Goal: Task Accomplishment & Management: Manage account settings

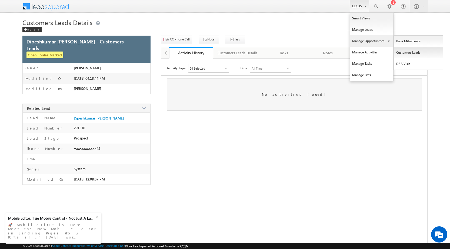
click at [413, 55] on link "Customers Leads" at bounding box center [417, 52] width 49 height 11
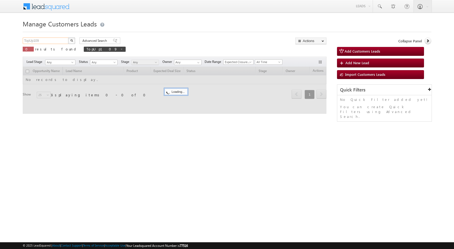
click at [58, 42] on input "TopUp109" at bounding box center [46, 41] width 46 height 6
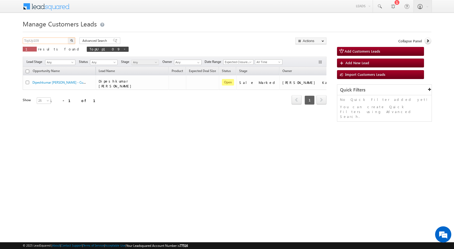
paste input "14"
type input "TopUp114"
click at [73, 41] on button "button" at bounding box center [71, 41] width 7 height 6
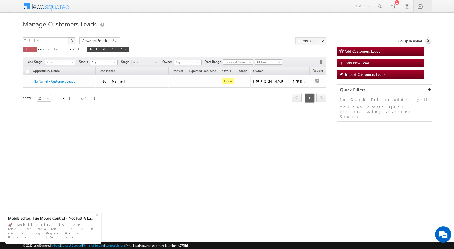
click at [235, 167] on html "Menu [PERSON_NAME] sitar a5@ks erve." at bounding box center [227, 83] width 454 height 167
click at [143, 135] on div "Manage Customers Leads TopUp114 X 1 results found TopUp114 Advanced Search Adva…" at bounding box center [227, 85] width 408 height 135
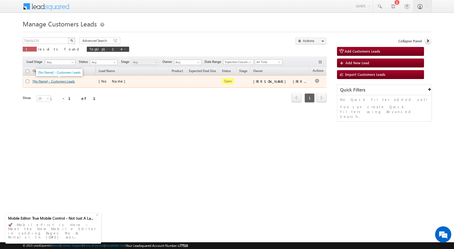
click at [69, 83] on link "[No Name] - Customers Leads" at bounding box center [53, 81] width 42 height 4
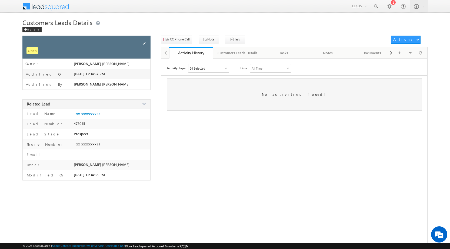
click at [144, 44] on span at bounding box center [144, 44] width 6 height 6
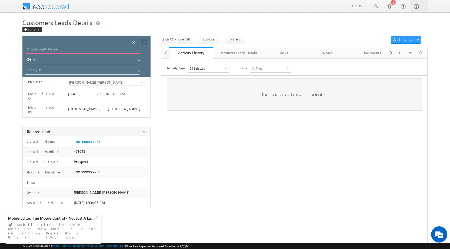
click at [54, 48] on input "Opportunity Name" at bounding box center [83, 50] width 115 height 8
paste input "[PERSON_NAME]"
type input "[PERSON_NAME]"
click at [143, 43] on span at bounding box center [144, 42] width 6 height 6
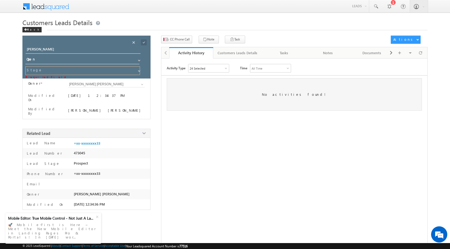
click at [99, 73] on input at bounding box center [82, 70] width 114 height 9
click at [84, 85] on input "[PERSON_NAME] [PERSON_NAME]" at bounding box center [106, 84] width 77 height 6
paste input "Devesh Kumar Srivastav"
type input "Devesh Kumar Srivast"
drag, startPoint x: 140, startPoint y: 85, endPoint x: 142, endPoint y: 89, distance: 5.0
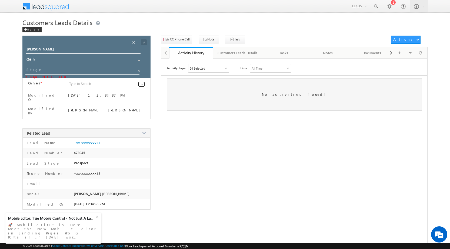
click at [140, 85] on link at bounding box center [141, 84] width 7 height 5
click at [142, 85] on span at bounding box center [142, 84] width 4 height 4
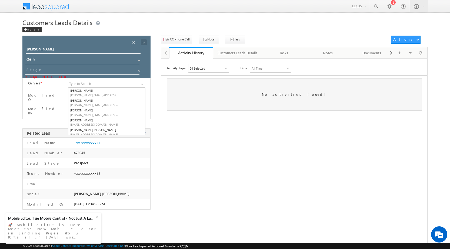
click at [197, 150] on div "Activity Type 24 Selected Select All Other Activities 16 Owner Changed Status C…" at bounding box center [294, 158] width 266 height 189
click at [133, 86] on input at bounding box center [106, 84] width 77 height 6
paste input "devesh.srivastava@sgrlimited.in"
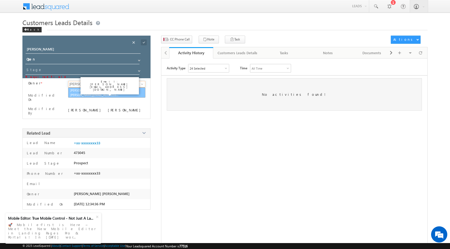
click at [120, 93] on link "Devesh Srivastav devesh.srivastava@sgrlimited.in" at bounding box center [106, 92] width 77 height 10
type input "[PERSON_NAME]"
click at [40, 71] on input at bounding box center [82, 70] width 114 height 9
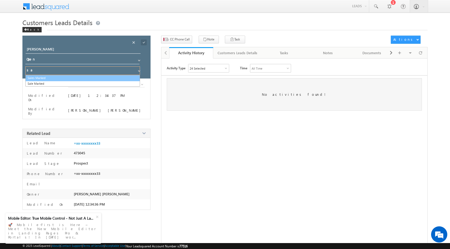
click at [46, 79] on link "Sales Marked" at bounding box center [82, 78] width 114 height 6
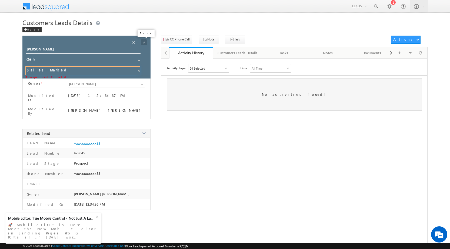
type input "Sales Marked"
click at [142, 42] on span at bounding box center [144, 42] width 6 height 6
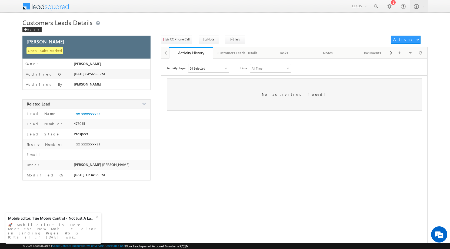
click at [29, 33] on div "Customers Leads Details Back" at bounding box center [224, 27] width 405 height 18
click at [31, 31] on div "Back" at bounding box center [31, 29] width 19 height 5
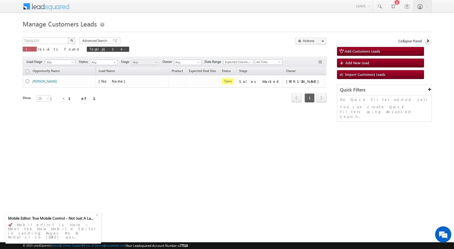
click at [119, 134] on div "Manage Customers Leads TopUp114 X 1 results found TopUp114 Advanced Search Adva…" at bounding box center [227, 85] width 408 height 135
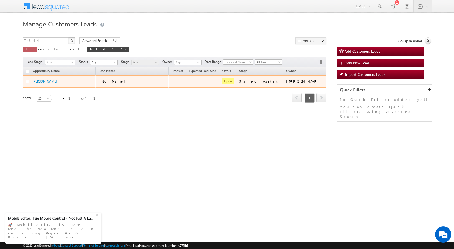
click at [327, 82] on div at bounding box center [331, 81] width 9 height 7
click at [328, 81] on button "button" at bounding box center [330, 81] width 5 height 5
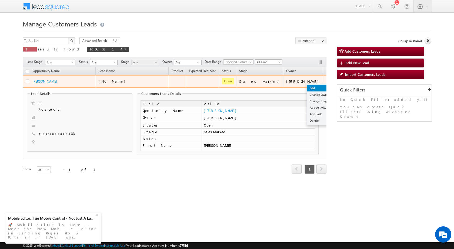
click at [307, 87] on link "Edit" at bounding box center [320, 88] width 27 height 6
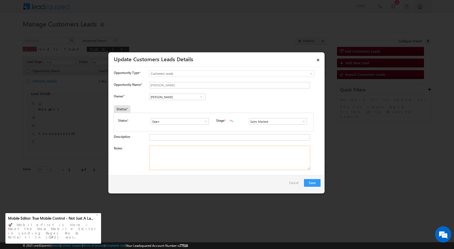
click at [189, 160] on textarea "Notes" at bounding box center [229, 158] width 161 height 24
paste textarea "Name - [PERSON_NAME] / mobile no - [PHONE_NUMBER] /Cust Interested in 5 Lac Top…"
type textarea "Name - [PERSON_NAME] / mobile no - [PHONE_NUMBER] /Cust Interested in 5 Lac Top…"
click at [201, 98] on span at bounding box center [200, 97] width 5 height 4
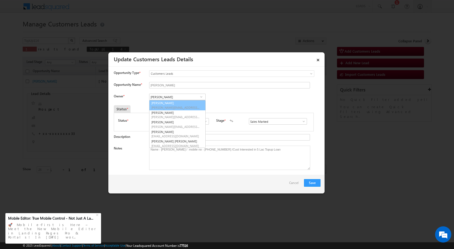
click at [223, 101] on div "Owner * [PERSON_NAME] [PERSON_NAME] [PERSON_NAME] [PERSON_NAME] [PERSON_NAME] […" at bounding box center [217, 98] width 207 height 9
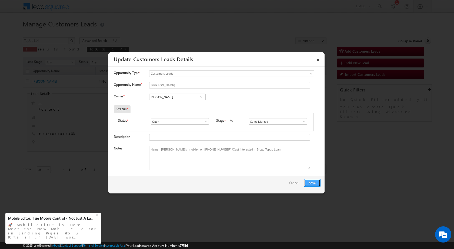
click at [310, 184] on button "Save" at bounding box center [312, 183] width 16 height 8
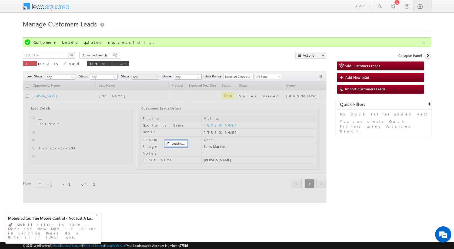
click at [355, 142] on div "TopUp114 X 1 results found TopUp114 Advanced Search Advanced search results Act…" at bounding box center [227, 127] width 408 height 151
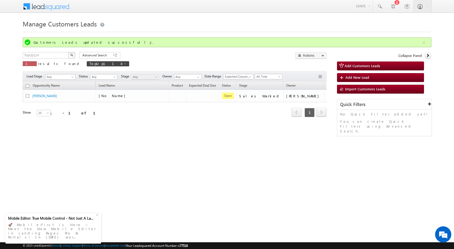
click at [271, 164] on html "Menu [PERSON_NAME] sitar a5@ks erve." at bounding box center [227, 83] width 454 height 167
